Goal: Information Seeking & Learning: Learn about a topic

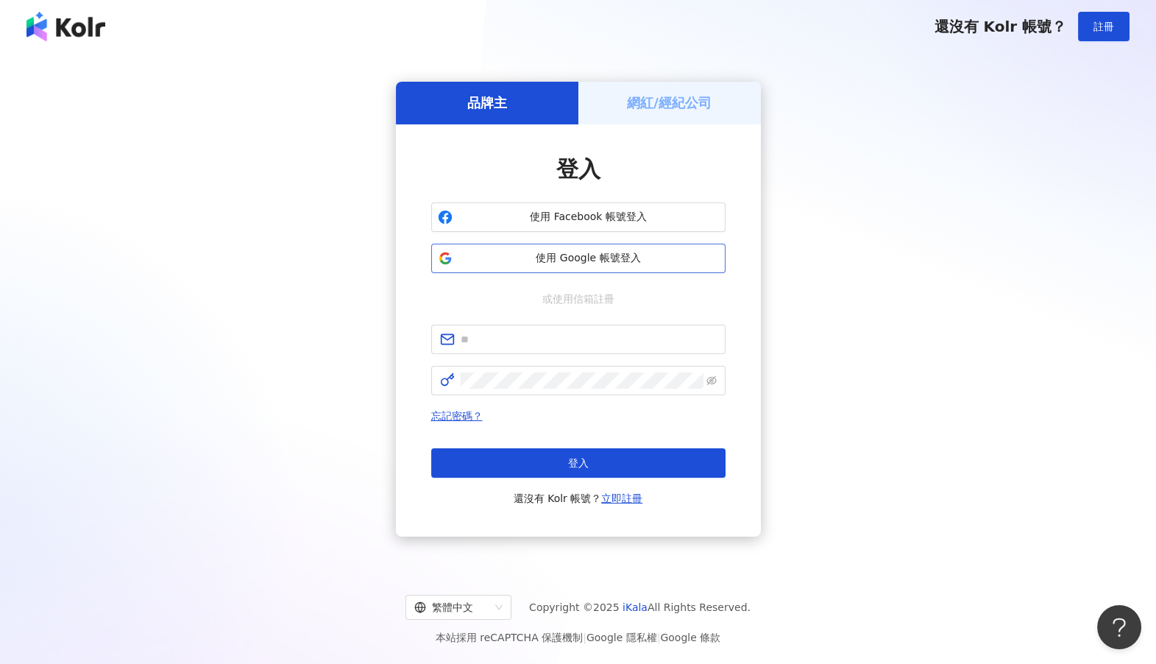
click at [626, 244] on button "使用 Google 帳號登入" at bounding box center [578, 258] width 294 height 29
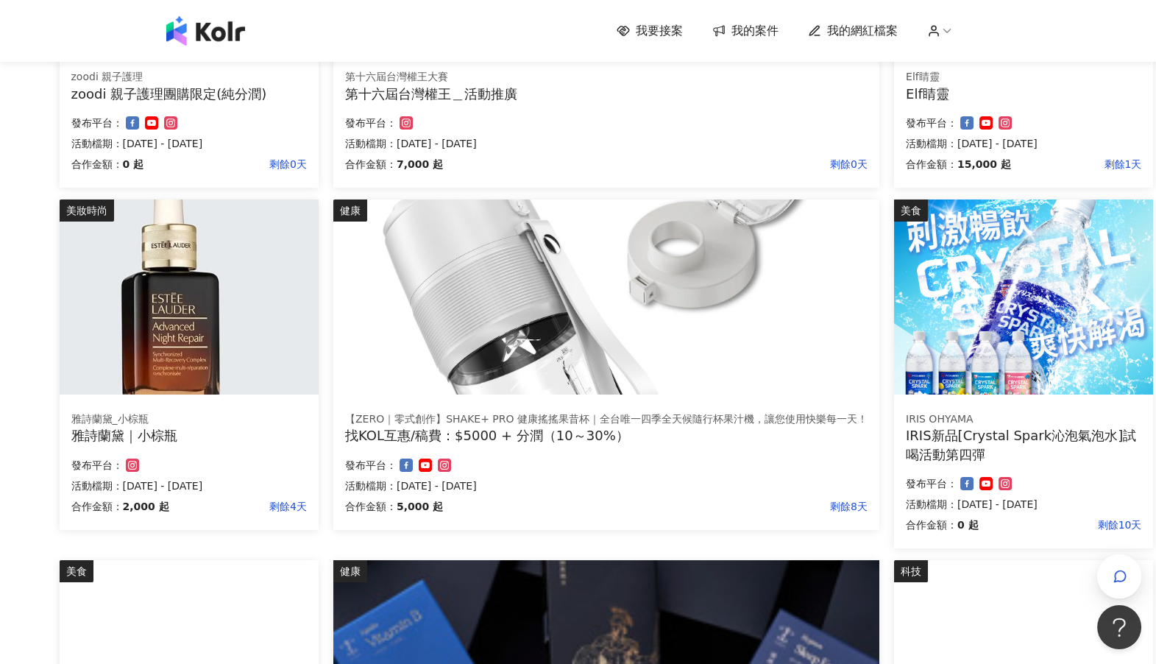
scroll to position [368, 114]
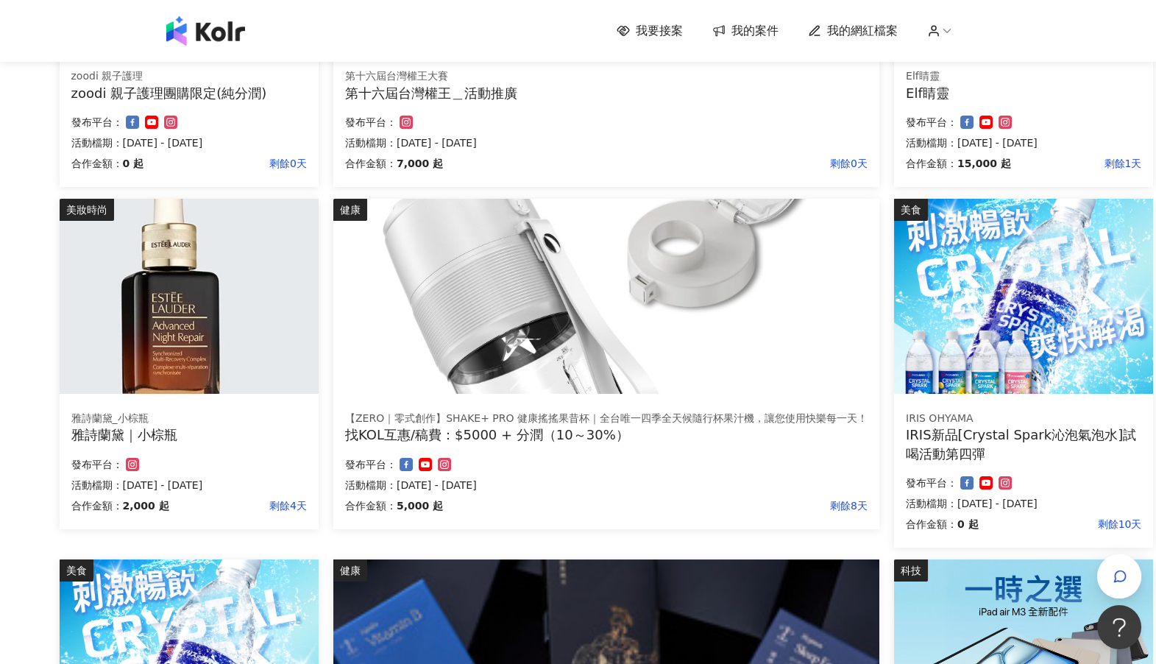
click at [191, 296] on img at bounding box center [189, 296] width 259 height 195
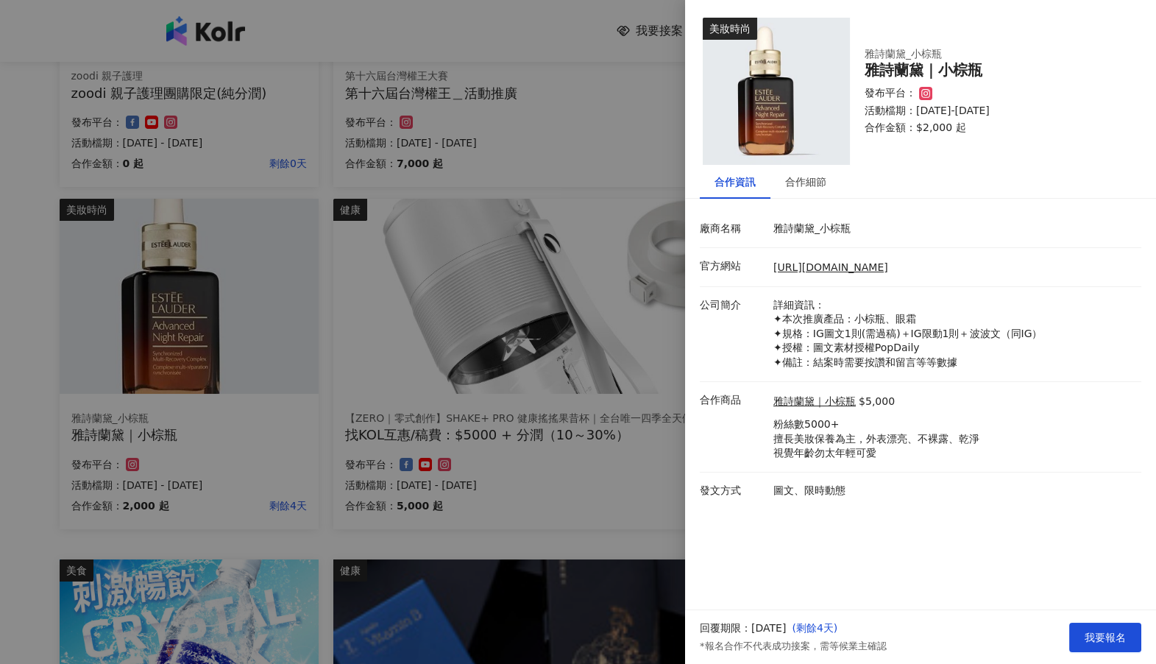
click at [649, 480] on div at bounding box center [578, 332] width 1156 height 664
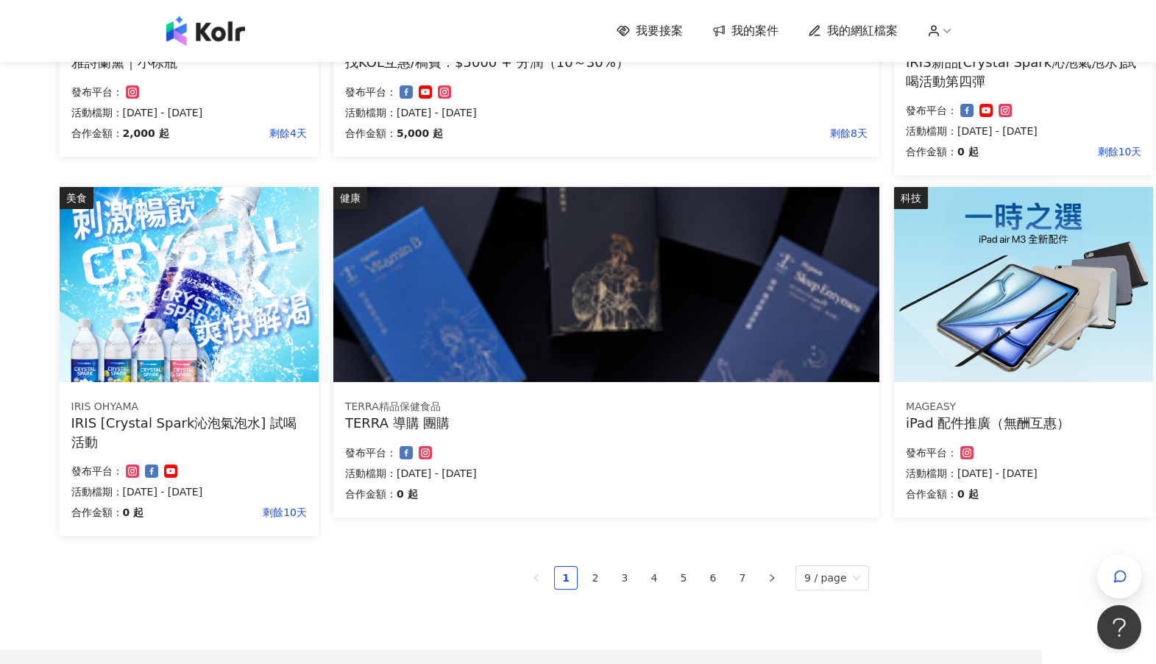
scroll to position [743, 114]
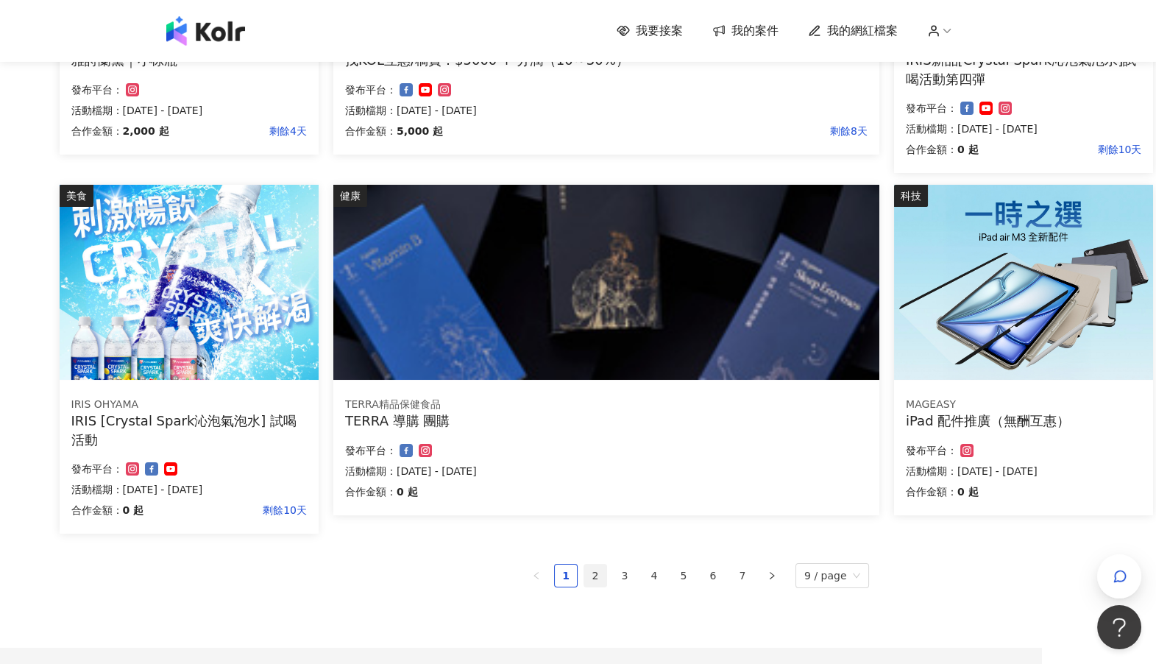
click at [598, 576] on link "2" at bounding box center [595, 576] width 22 height 22
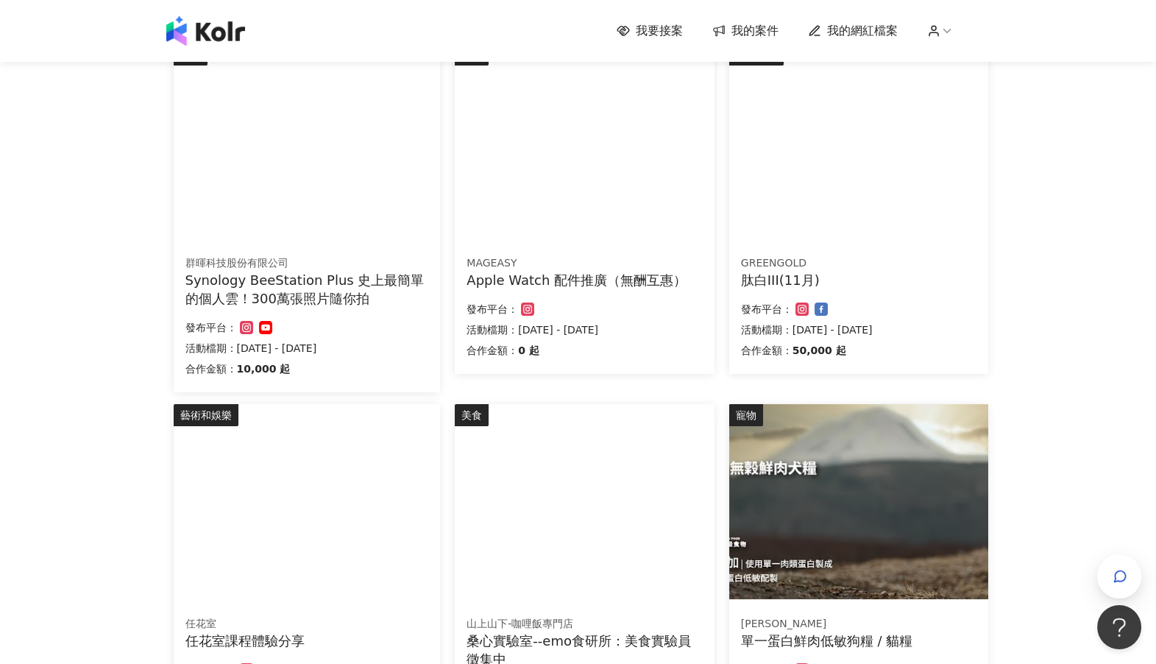
scroll to position [908, 0]
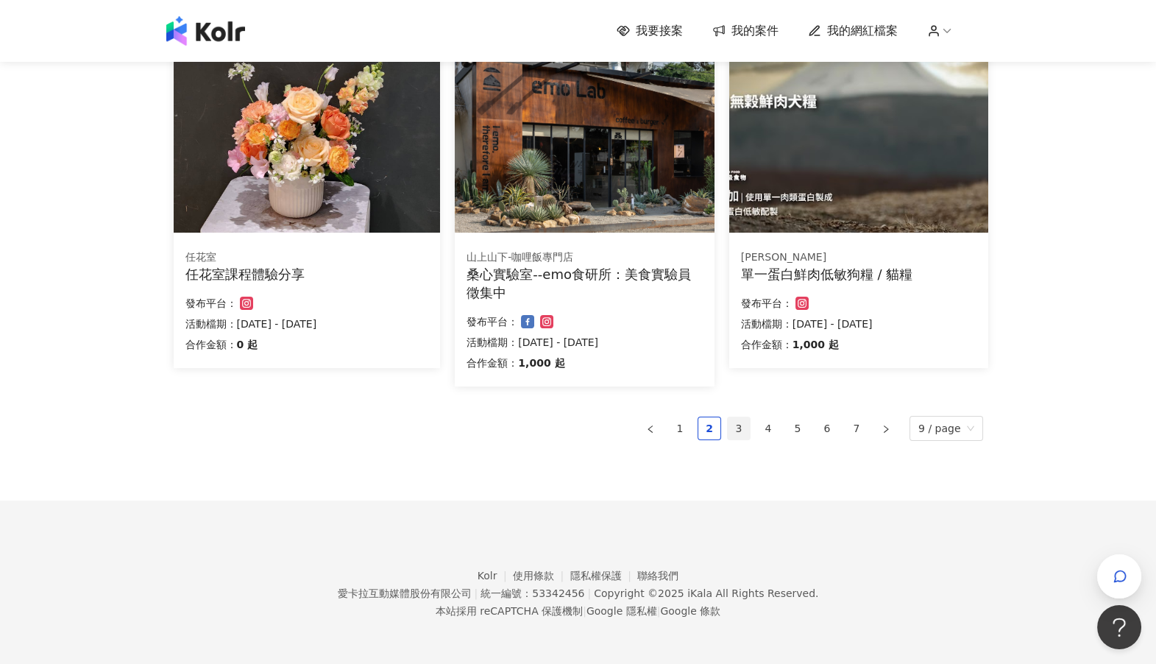
click at [747, 425] on link "3" at bounding box center [739, 428] width 22 height 22
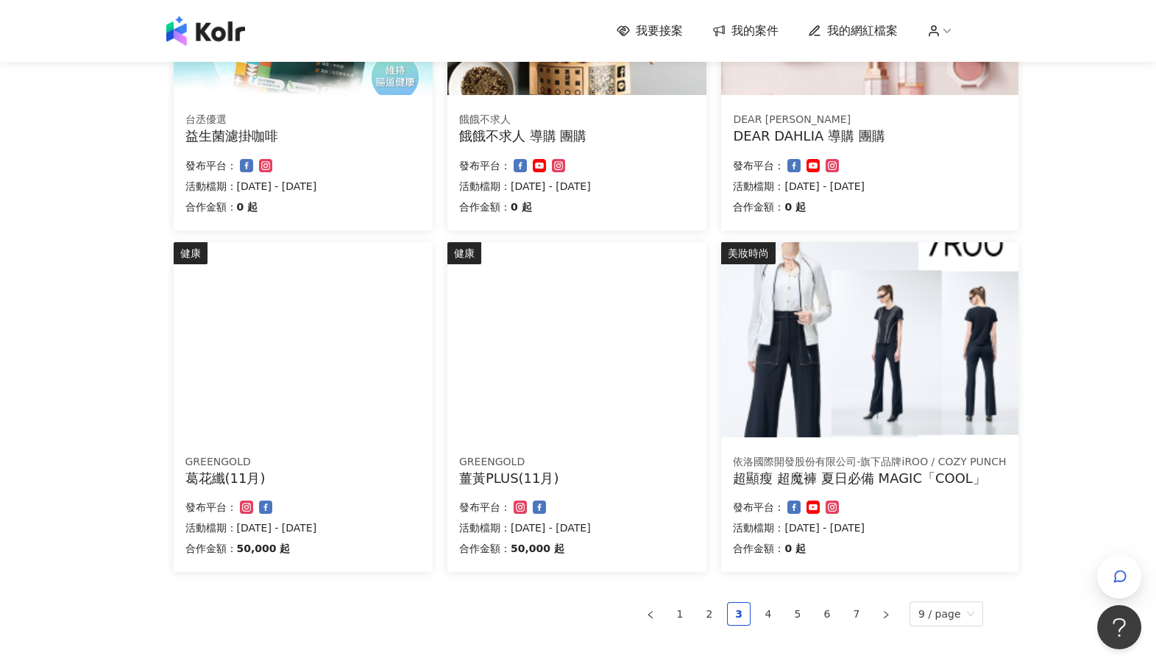
scroll to position [852, 0]
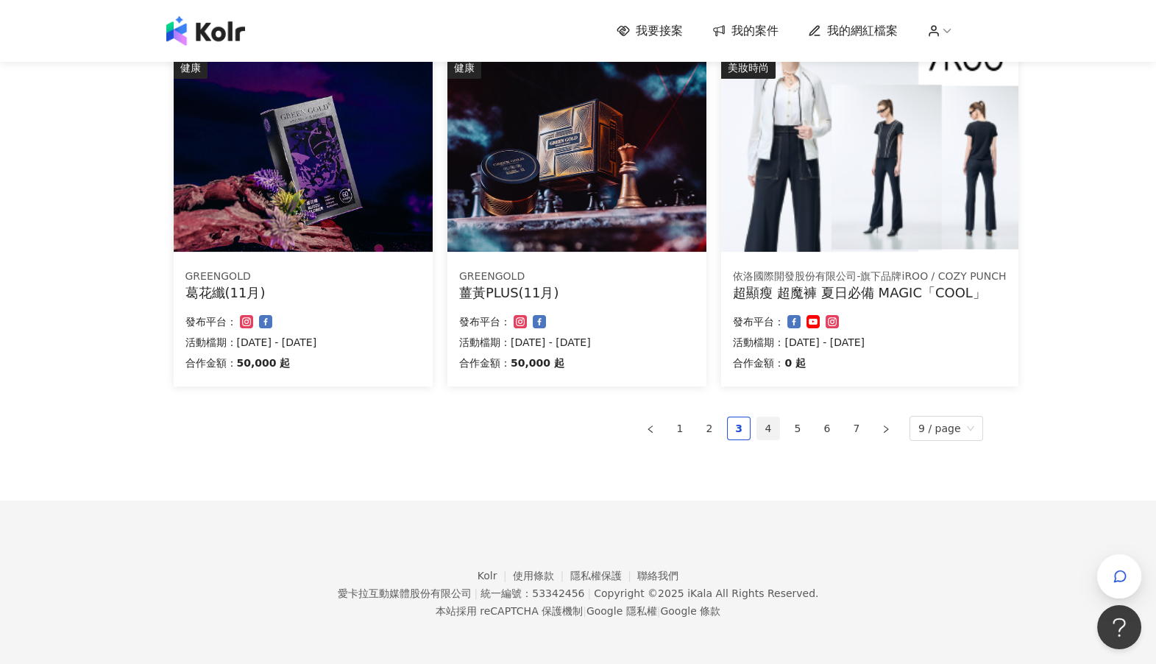
click at [771, 431] on link "4" at bounding box center [768, 428] width 22 height 22
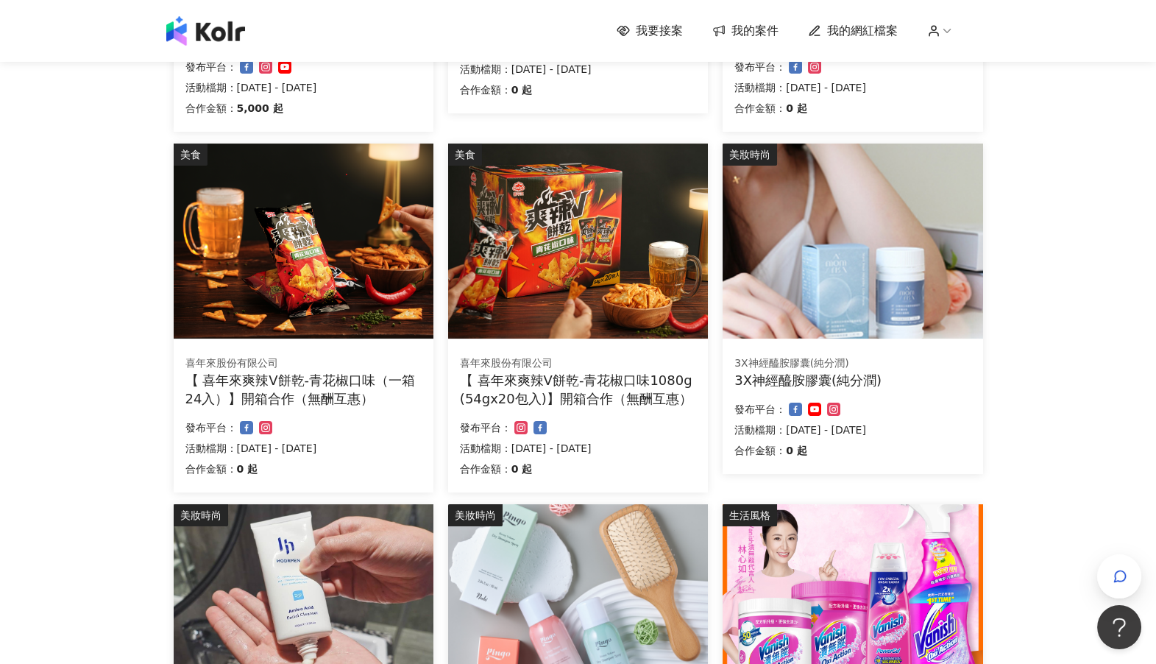
scroll to position [0, 0]
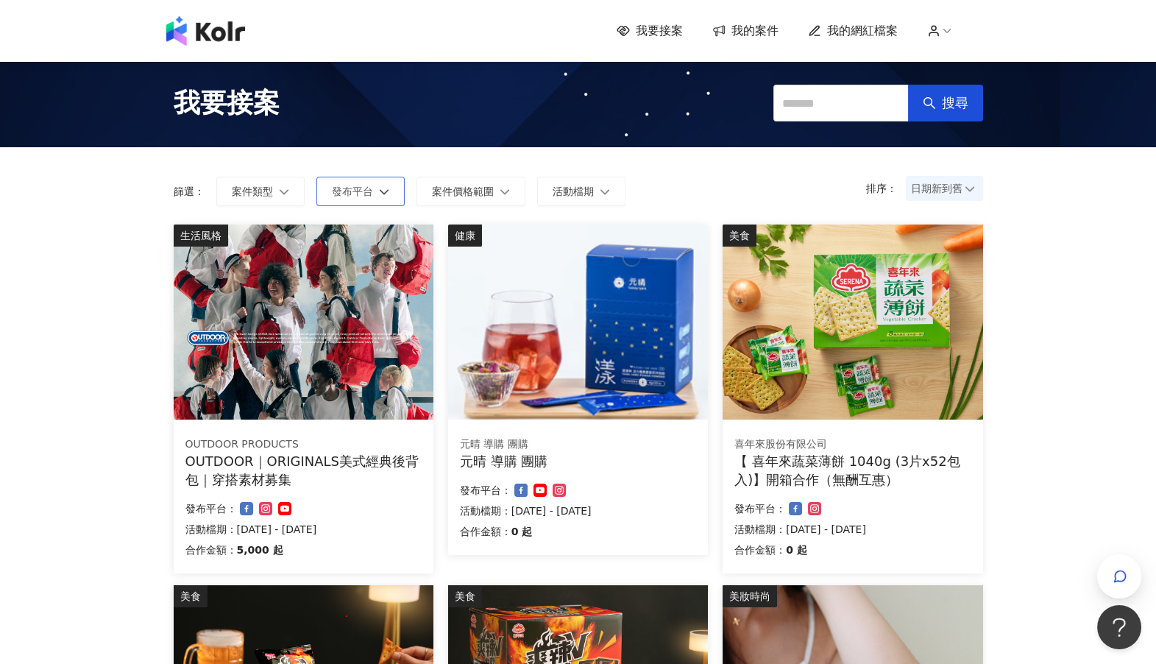
click at [379, 194] on icon "button" at bounding box center [384, 191] width 10 height 10
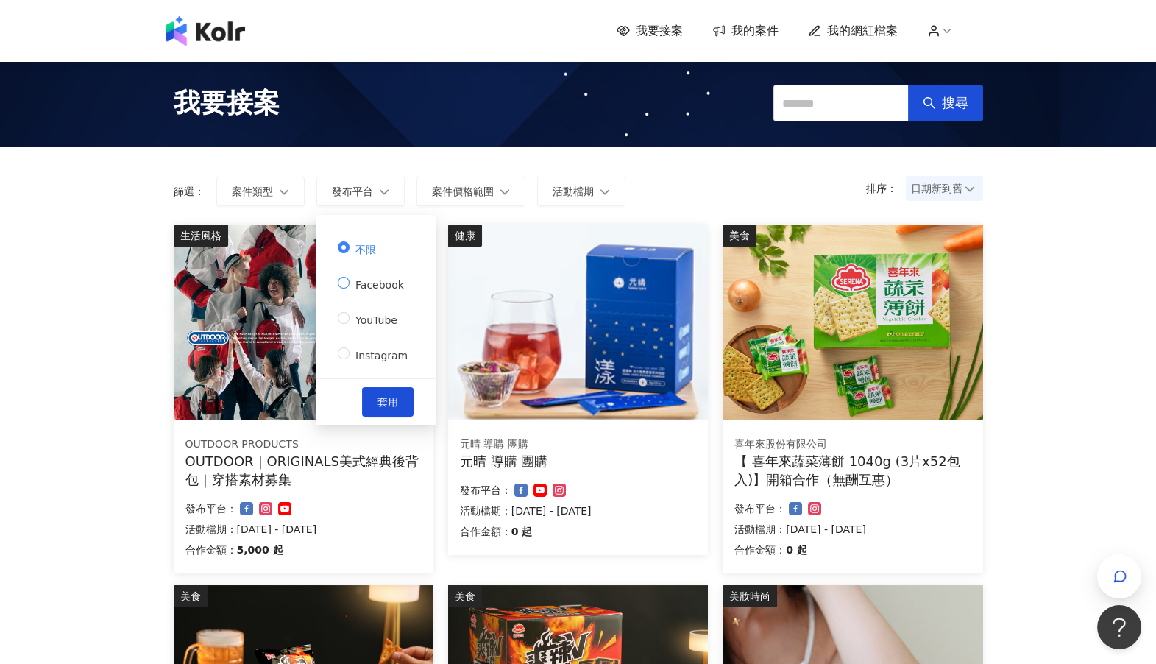
click at [377, 288] on span "Facebook" at bounding box center [380, 285] width 60 height 12
click at [393, 391] on button "套用" at bounding box center [388, 401] width 52 height 29
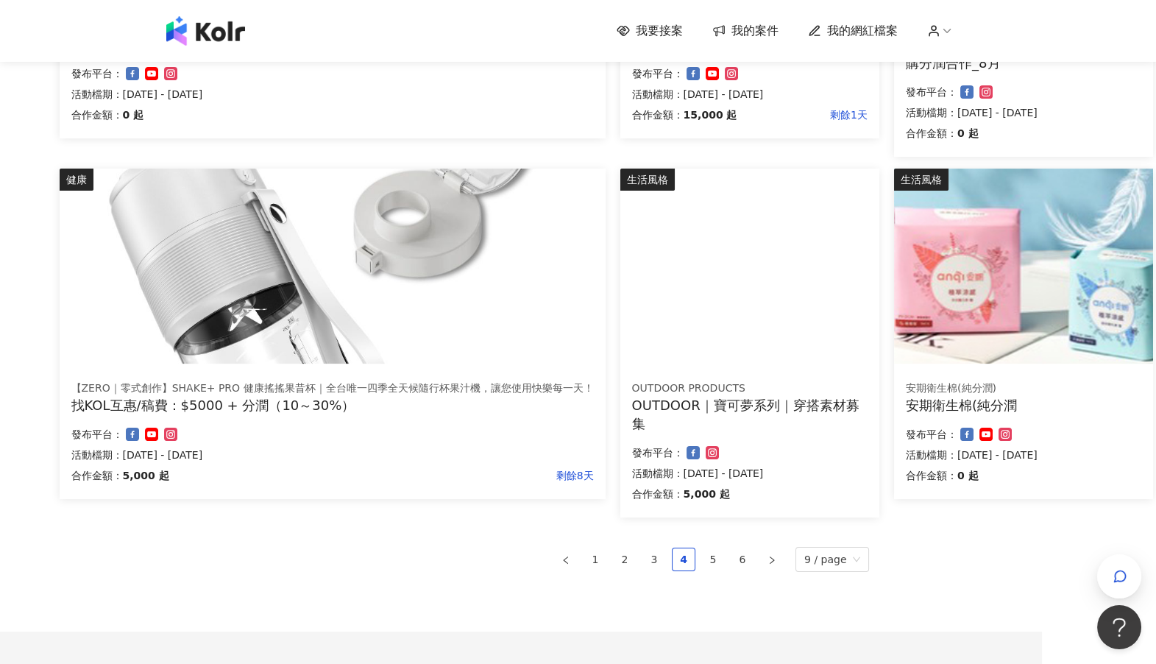
scroll to position [861, 114]
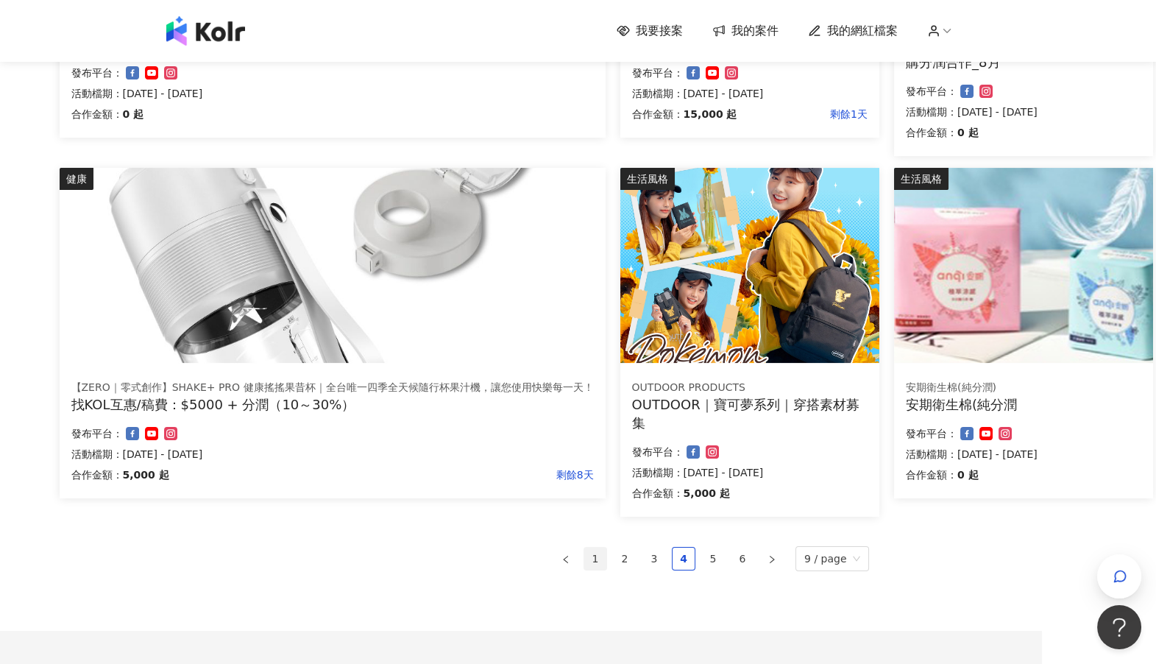
click at [598, 560] on link "1" at bounding box center [595, 559] width 22 height 22
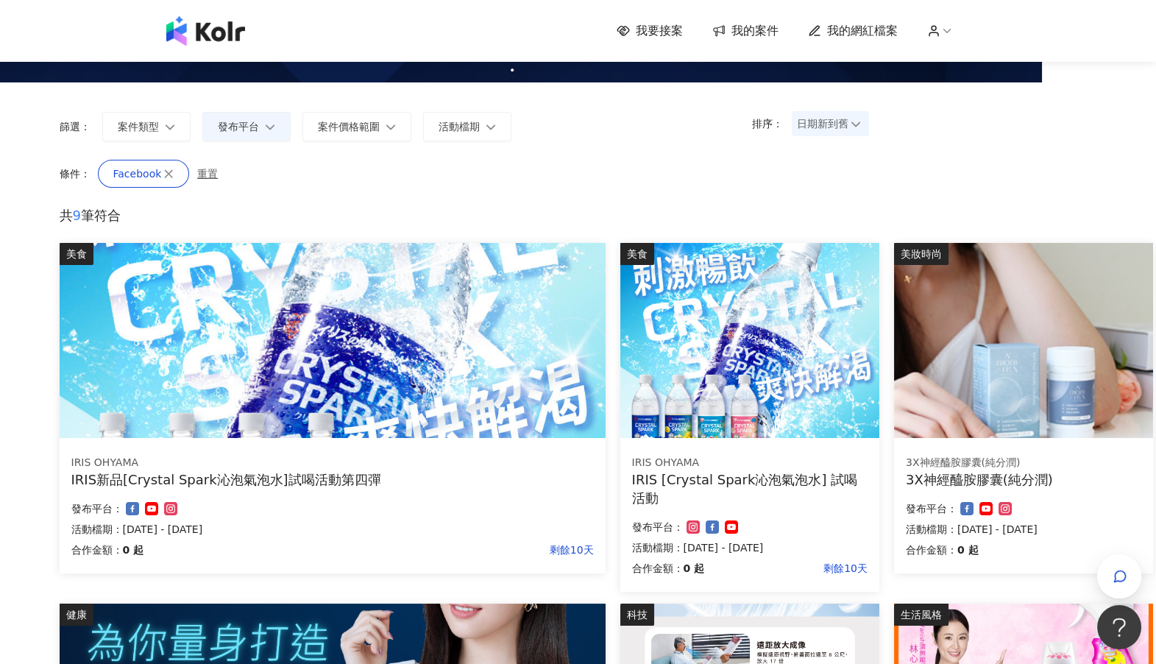
scroll to position [0, 114]
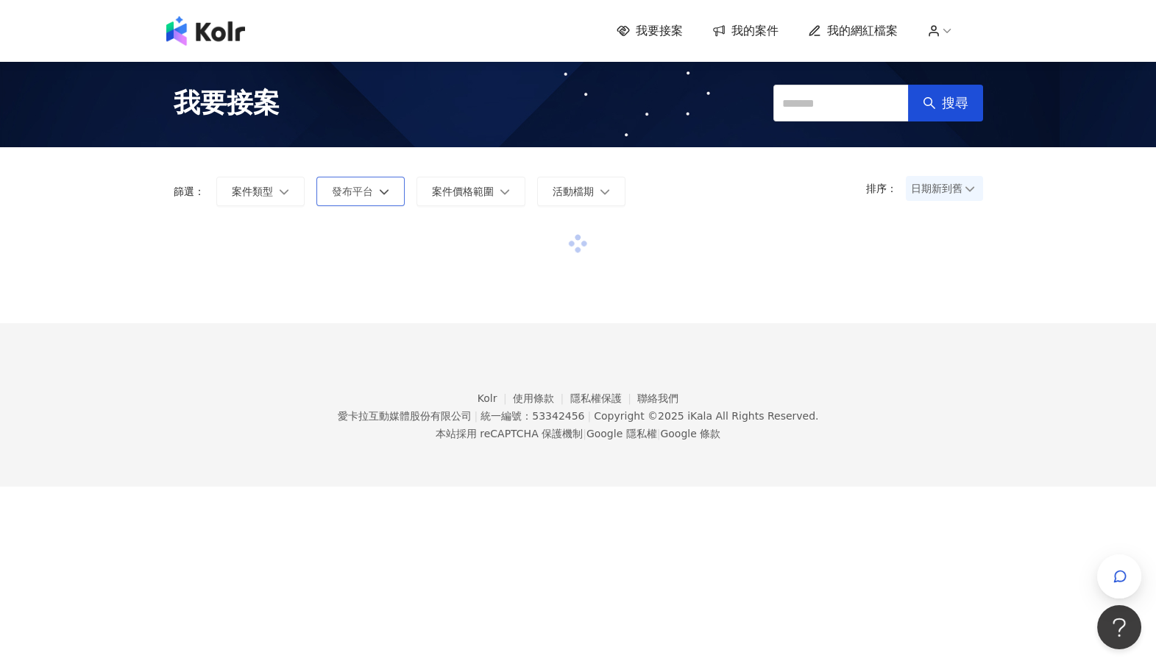
click at [392, 192] on button "發布平台" at bounding box center [361, 191] width 88 height 29
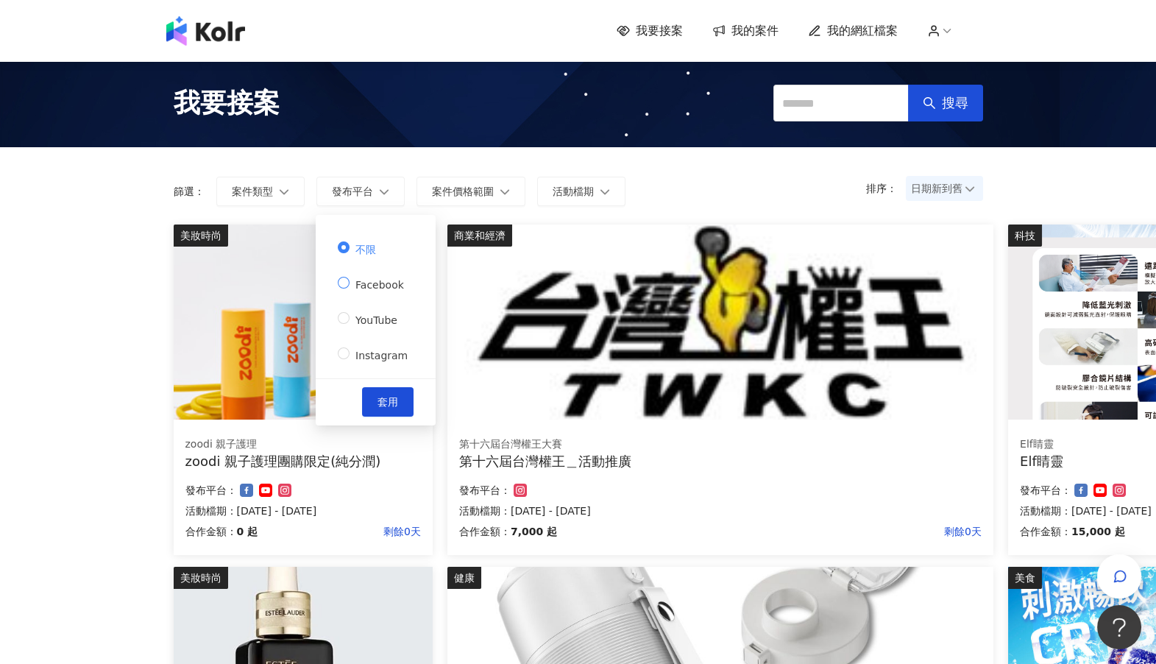
click at [392, 282] on span "Facebook" at bounding box center [380, 285] width 60 height 12
click at [384, 398] on span "套用" at bounding box center [388, 402] width 21 height 12
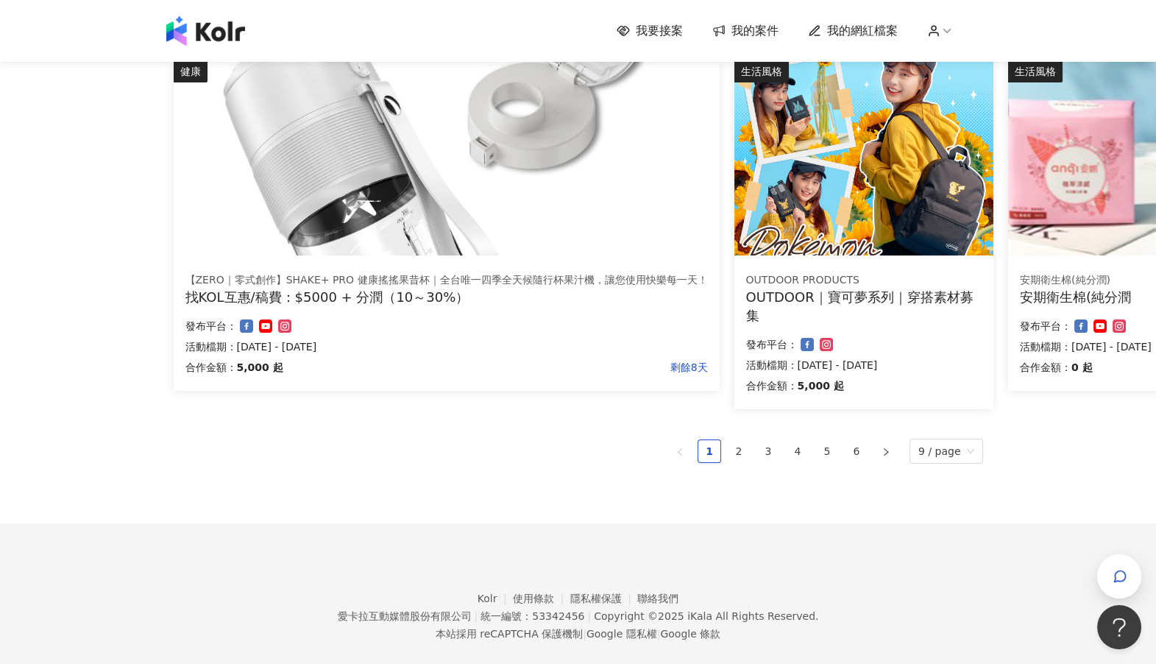
scroll to position [991, 0]
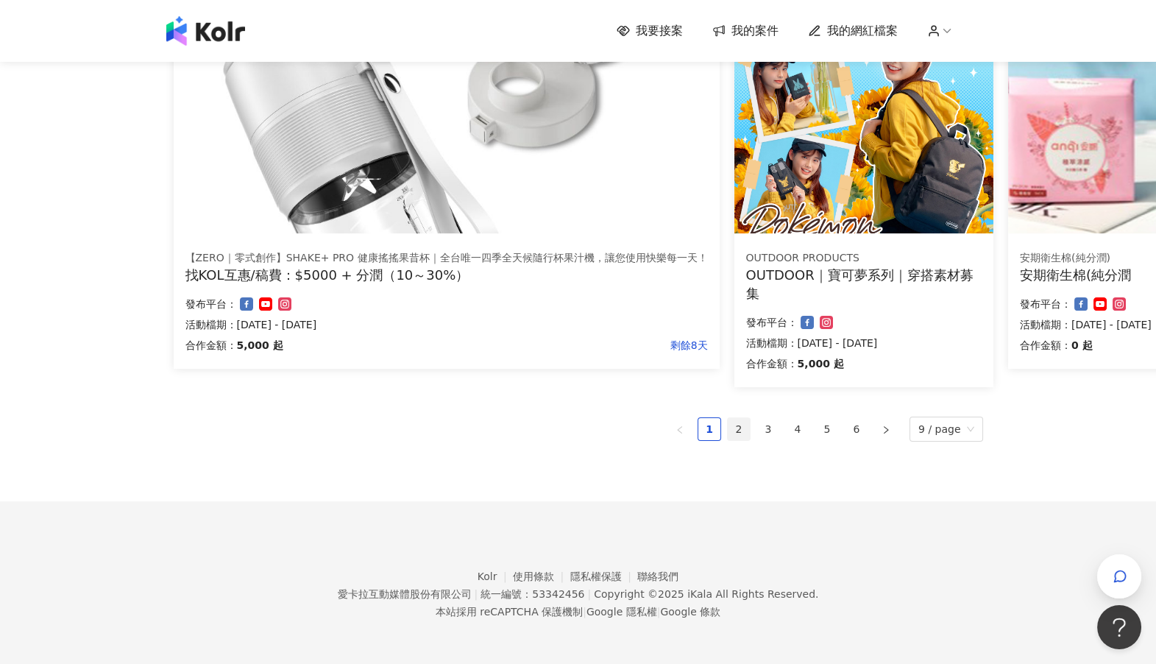
click at [745, 428] on link "2" at bounding box center [739, 429] width 22 height 22
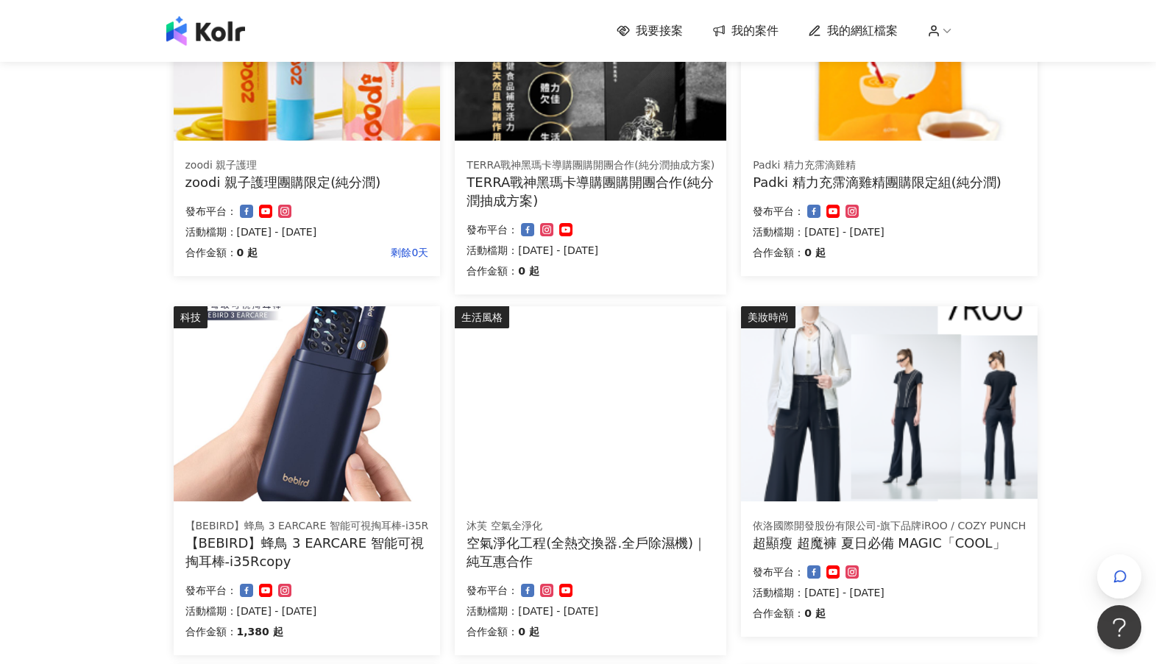
scroll to position [85, 0]
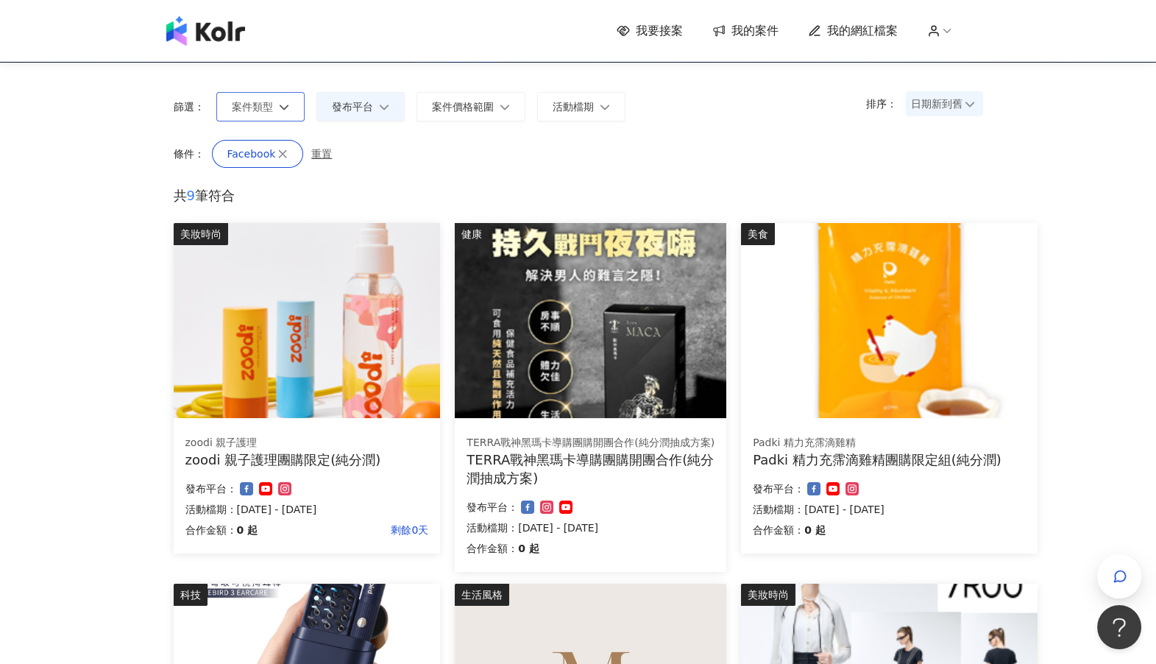
click at [293, 110] on button "案件類型" at bounding box center [260, 106] width 88 height 29
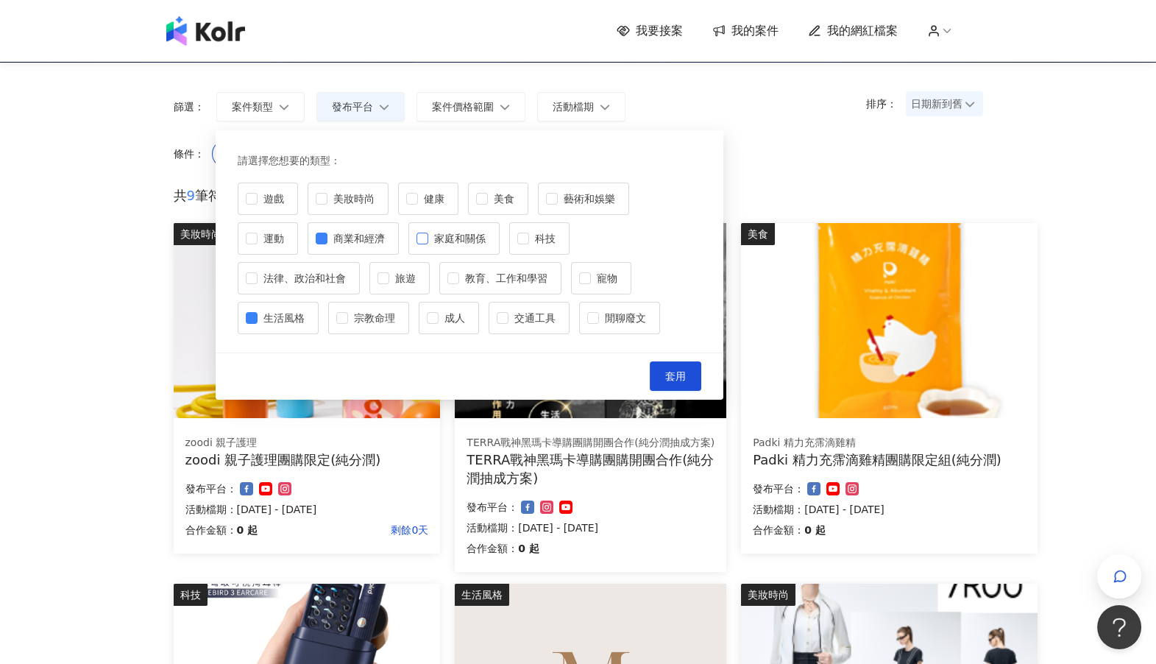
click at [425, 245] on label "家庭和關係" at bounding box center [454, 238] width 91 height 32
click at [520, 244] on span at bounding box center [523, 239] width 12 height 12
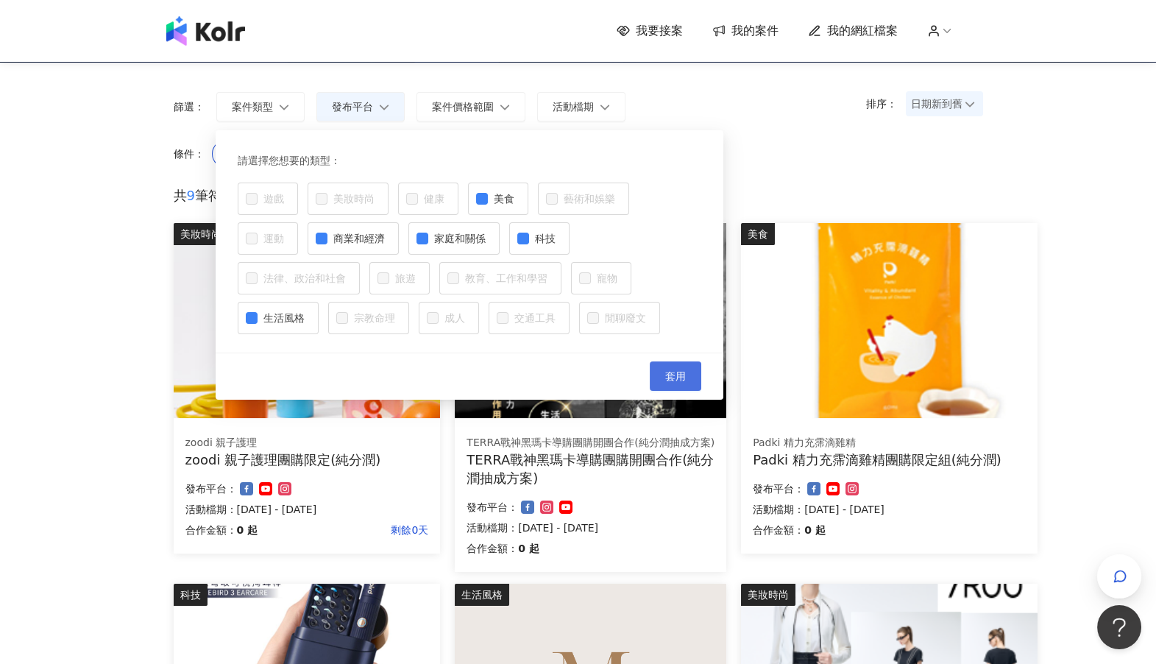
click at [672, 376] on span "套用" at bounding box center [675, 376] width 21 height 12
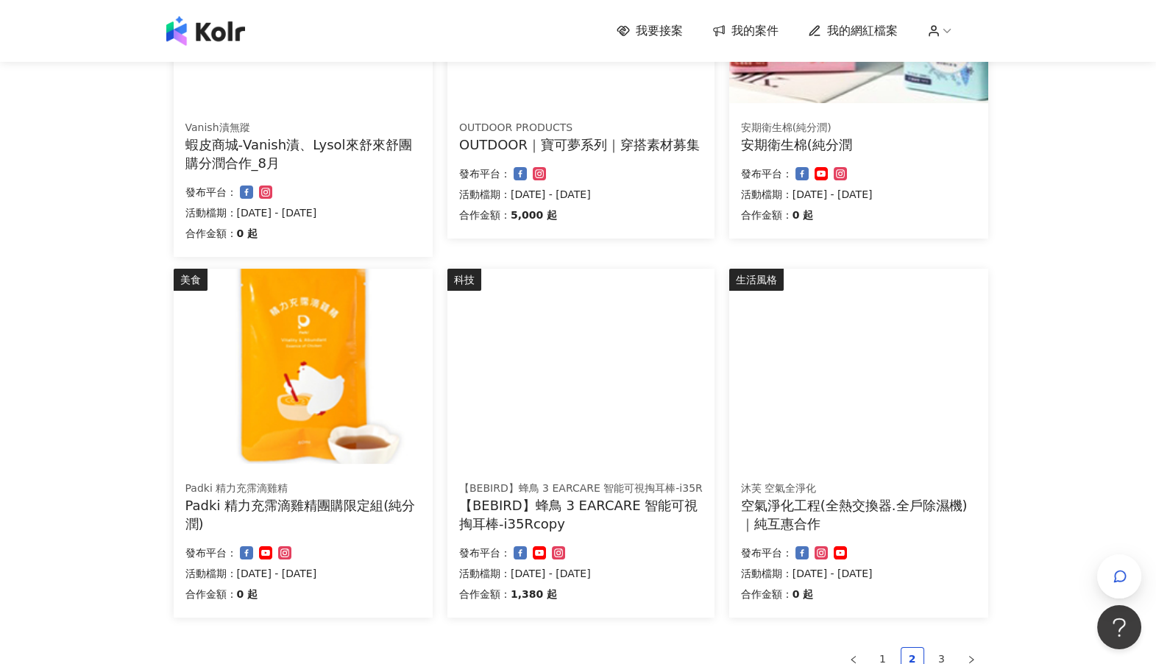
scroll to position [990, 0]
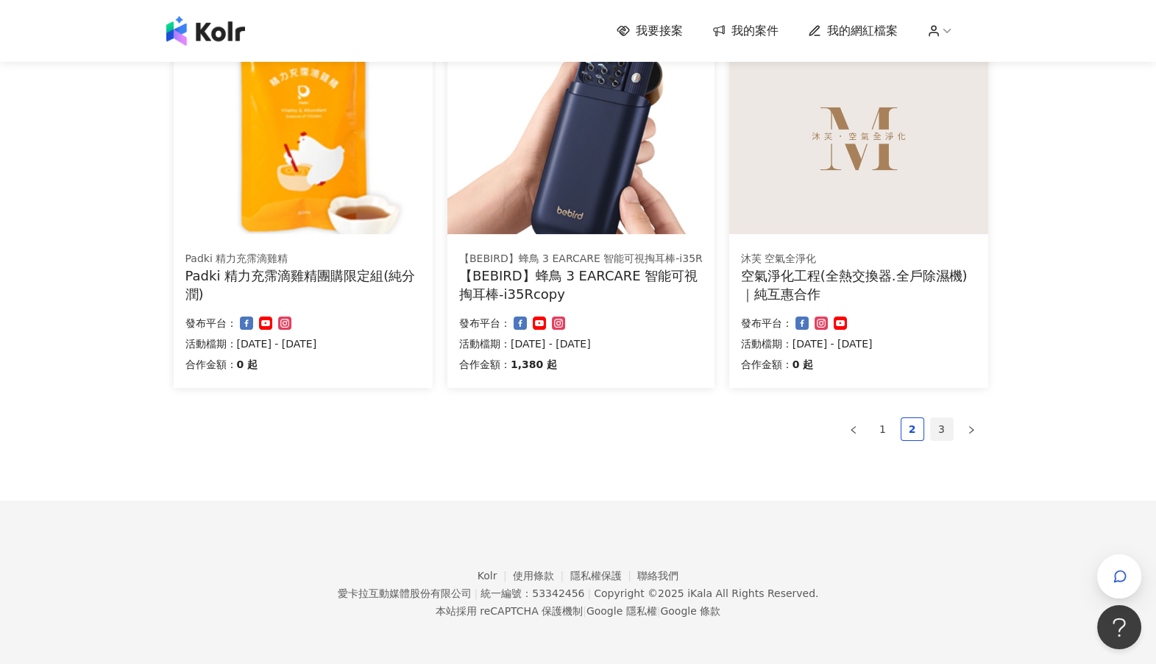
click at [939, 426] on link "3" at bounding box center [942, 429] width 22 height 22
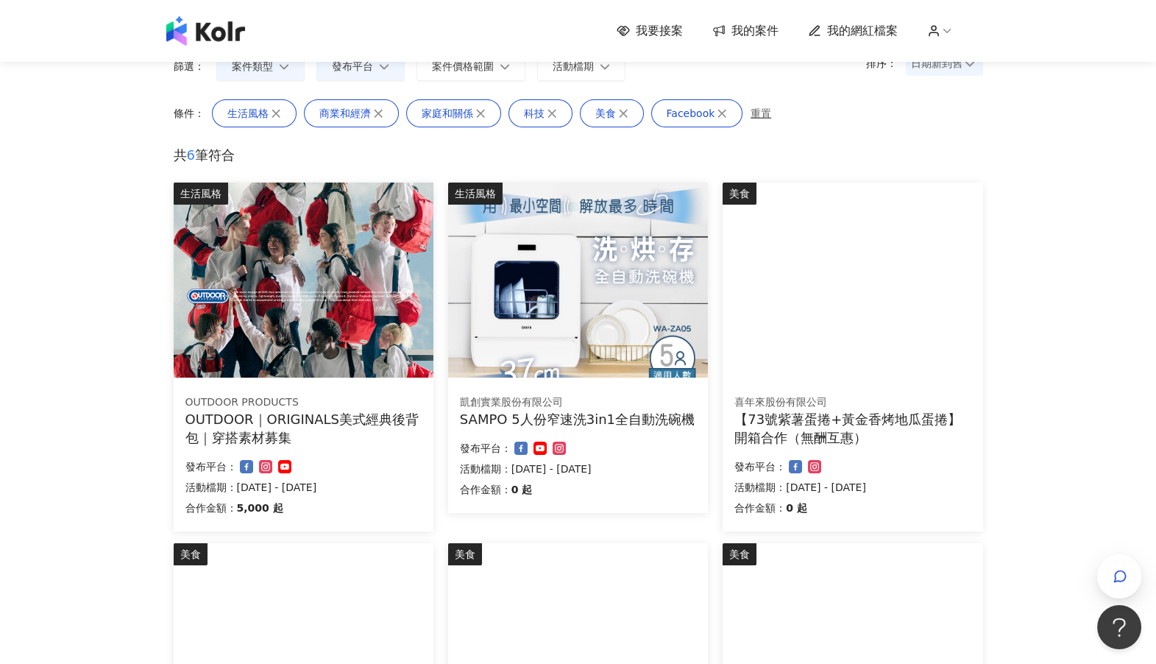
scroll to position [629, 0]
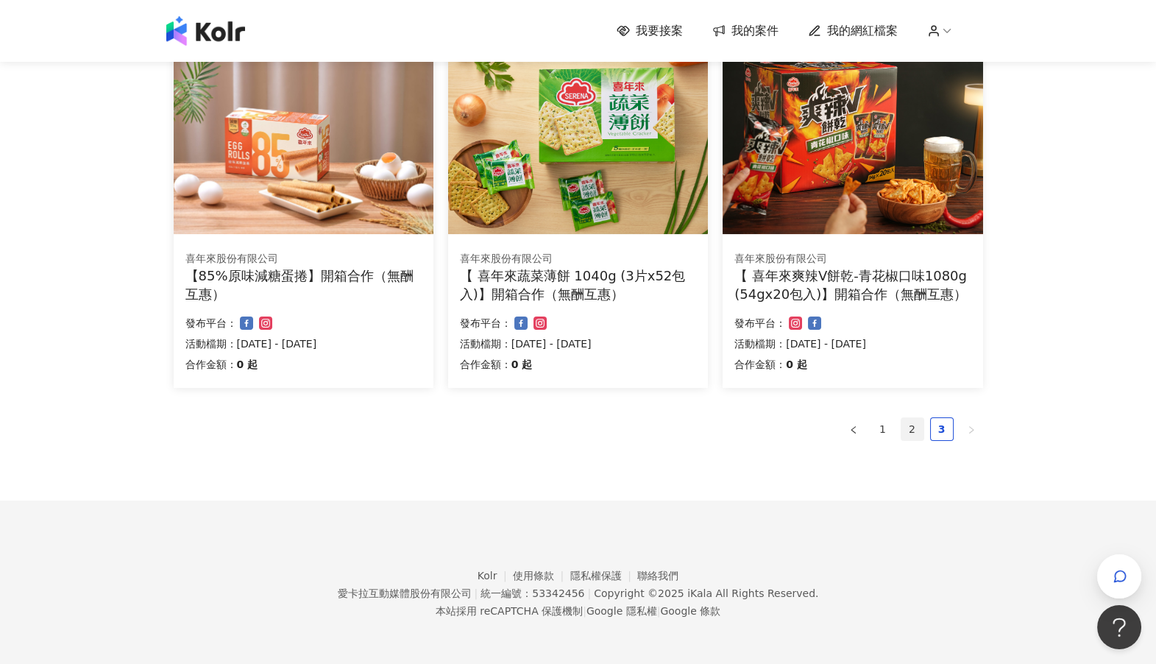
click at [909, 431] on link "2" at bounding box center [913, 429] width 22 height 22
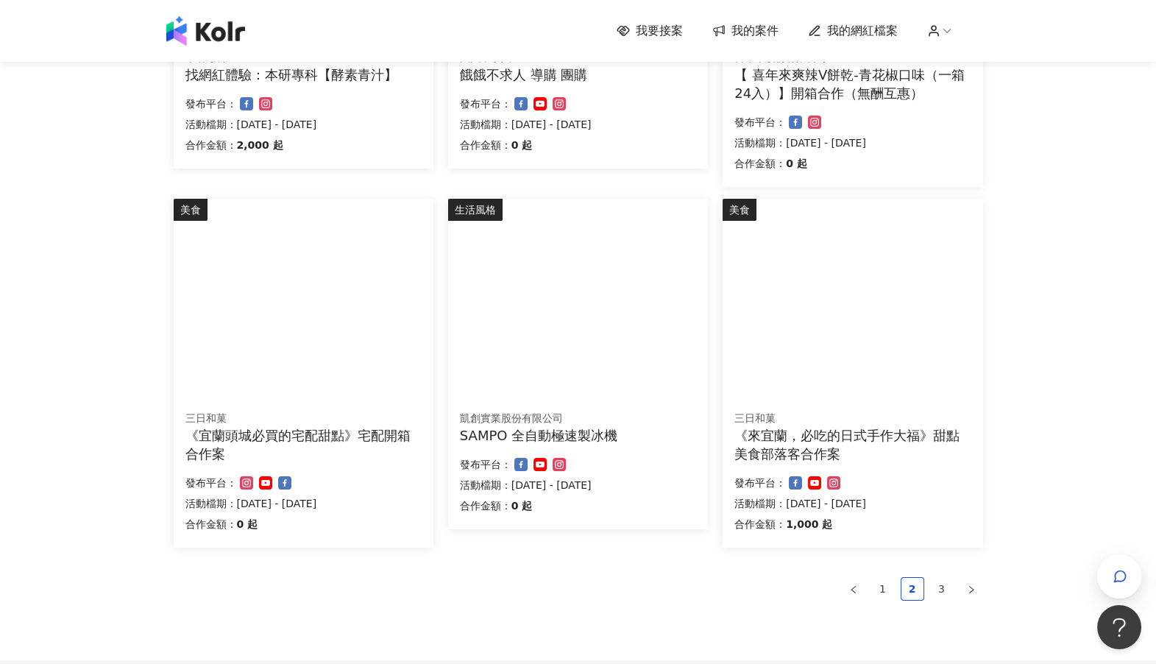
scroll to position [854, 0]
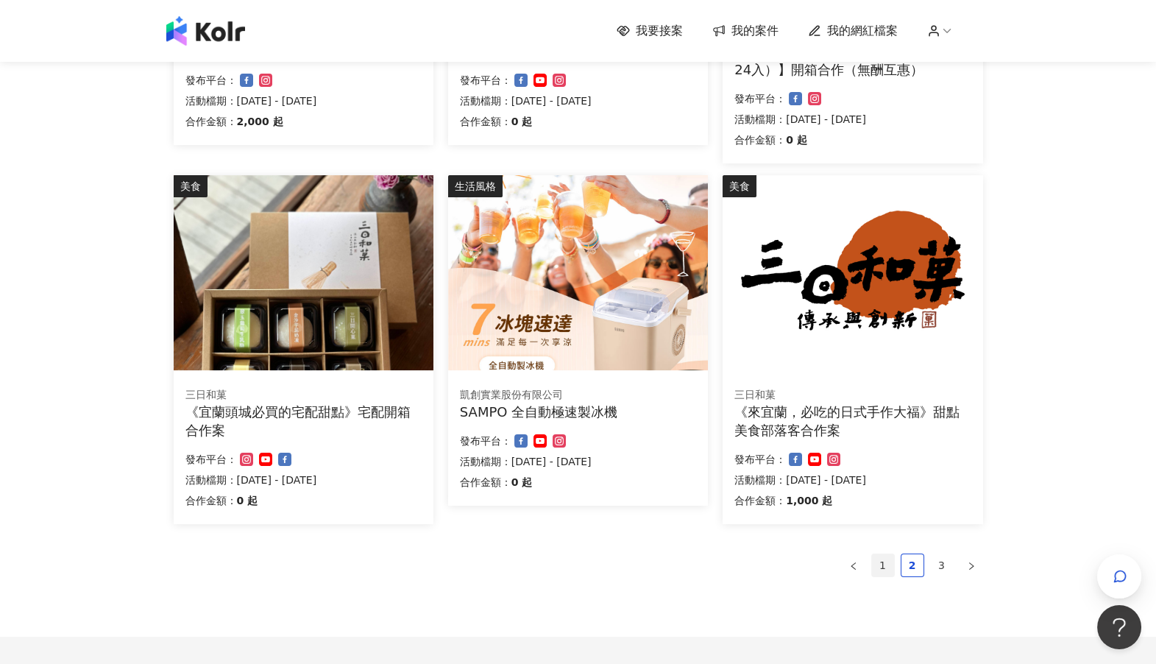
click at [888, 563] on link "1" at bounding box center [883, 565] width 22 height 22
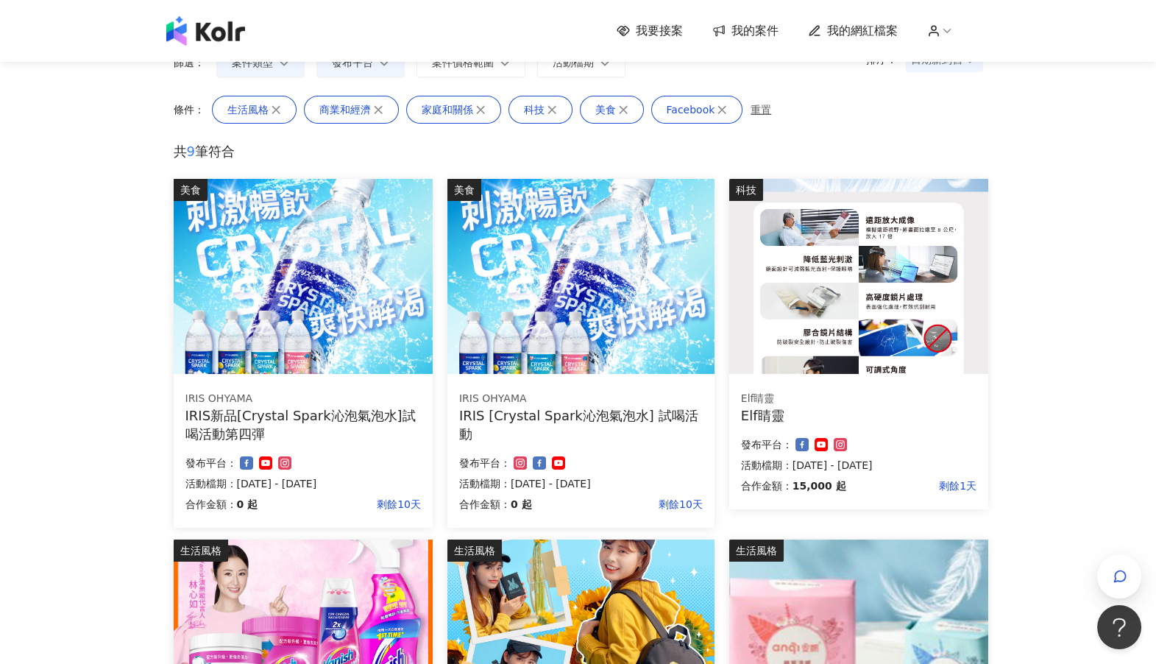
scroll to position [127, 0]
